Goal: Use online tool/utility: Use online tool/utility

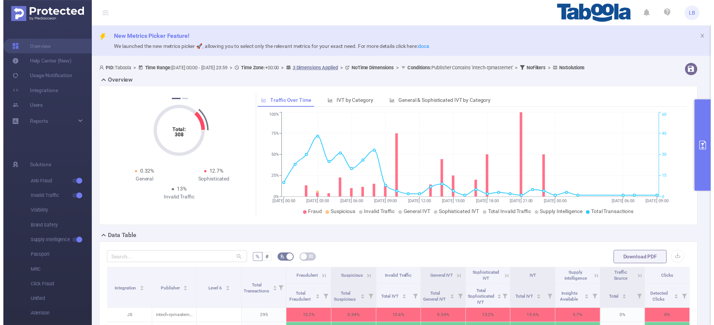
scroll to position [74, 0]
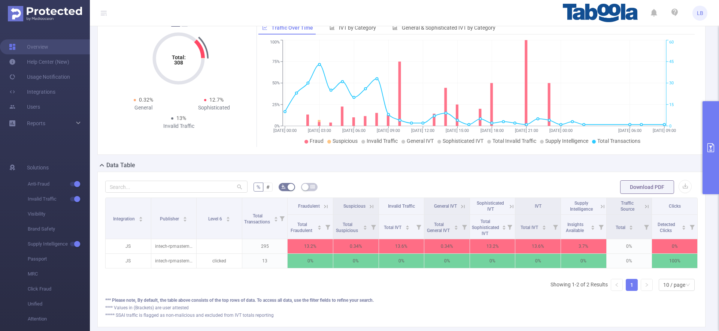
click at [710, 154] on button "primary" at bounding box center [711, 147] width 16 height 93
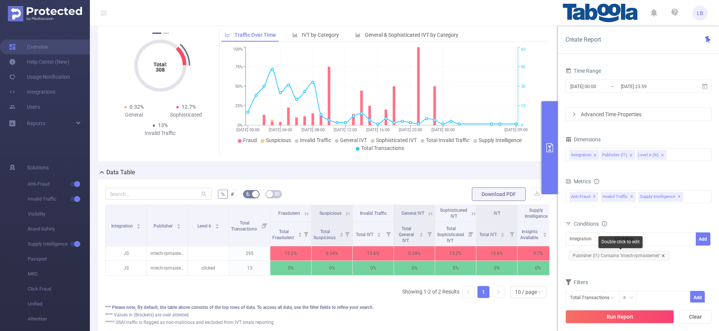
click at [662, 256] on icon "icon: close" at bounding box center [664, 256] width 4 height 4
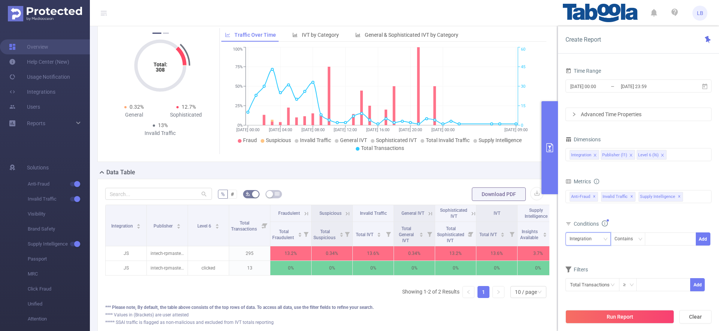
click at [605, 241] on icon "icon: down" at bounding box center [606, 239] width 4 height 4
click at [603, 264] on li "Publisher (l1)" at bounding box center [588, 266] width 45 height 12
click at [677, 235] on div at bounding box center [670, 239] width 43 height 12
paste input "wbnotifications-hsentertainment"
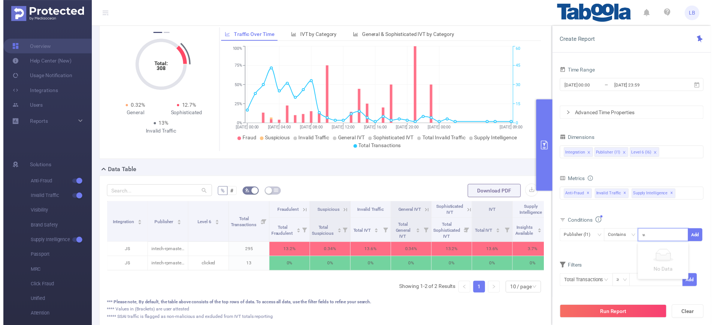
scroll to position [0, 22]
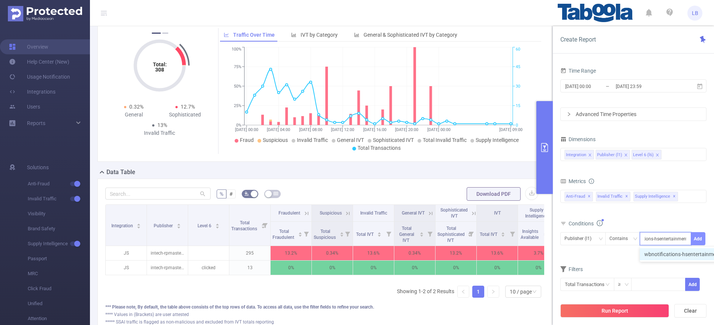
type input "wbnotifications-hsentertainment"
click at [701, 238] on button "Add" at bounding box center [698, 238] width 15 height 13
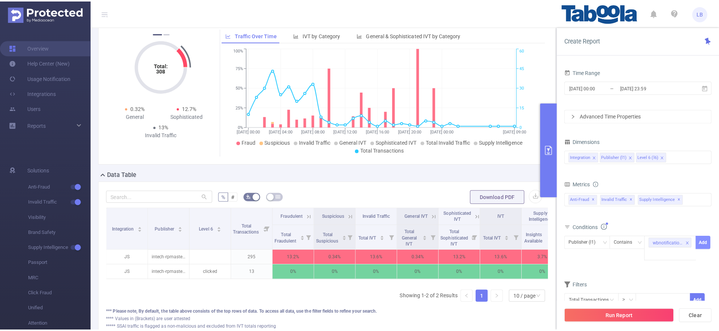
scroll to position [0, 0]
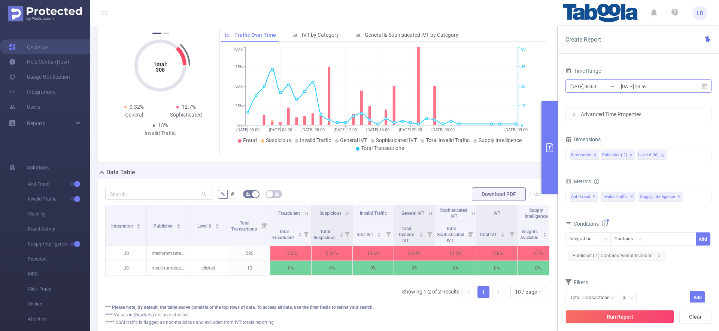
click at [647, 84] on input "[DATE] 23:59" at bounding box center [651, 86] width 61 height 10
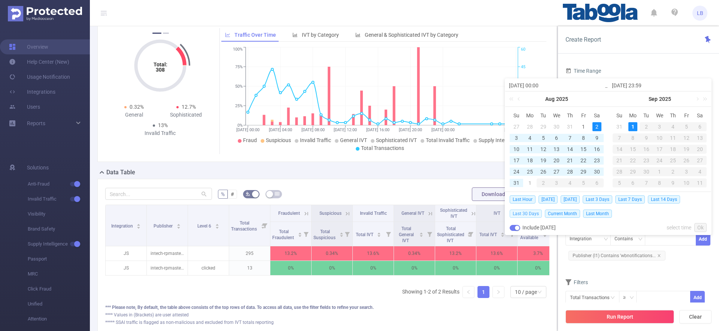
click at [531, 211] on span "Last 30 Days" at bounding box center [526, 213] width 32 height 8
type input "[DATE] 00:00"
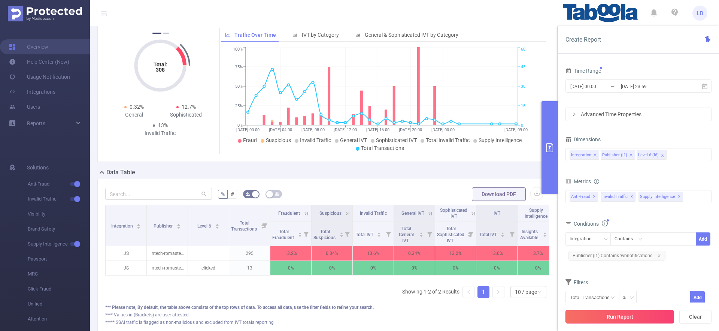
click at [637, 313] on button "Run Report" at bounding box center [620, 316] width 109 height 13
